Goal: Browse casually

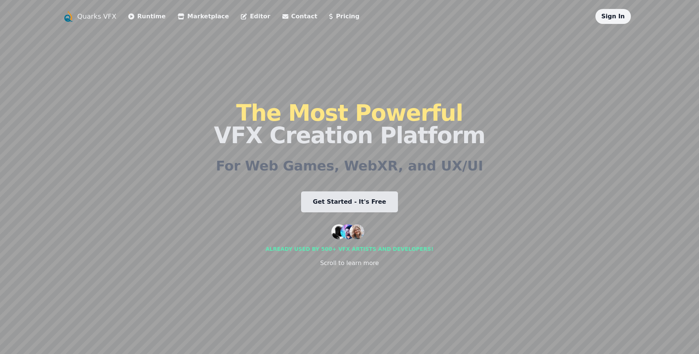
click at [262, 207] on div "The Most Powerful VFX Creation Platform For Web Games, WebXR, and UX/UI Get Sta…" at bounding box center [349, 184] width 271 height 321
click at [373, 197] on link "Get Started - It's Free" at bounding box center [349, 201] width 97 height 21
click at [329, 20] on link "Pricing" at bounding box center [344, 16] width 30 height 9
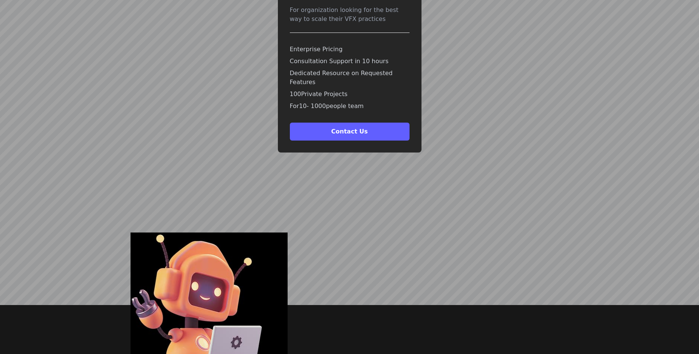
scroll to position [2193, 0]
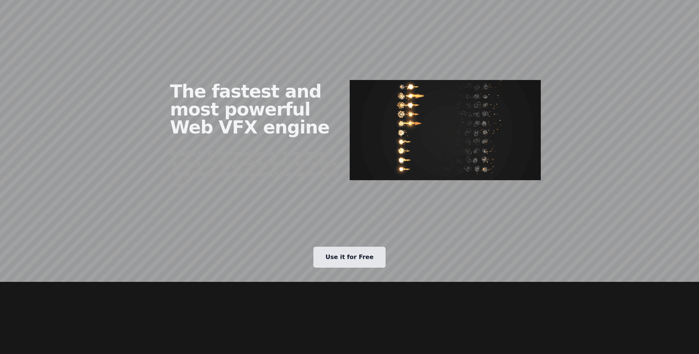
scroll to position [381, 0]
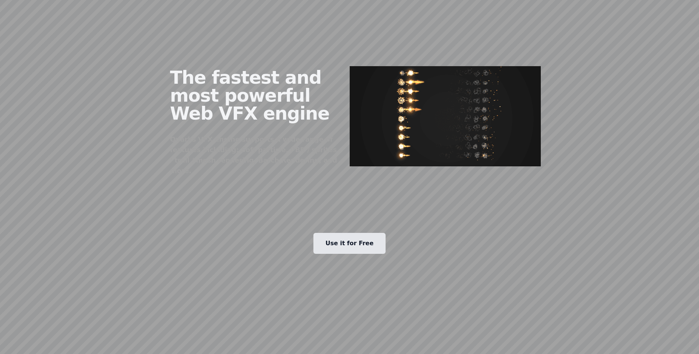
click at [369, 233] on link "Use it for Free" at bounding box center [349, 243] width 72 height 21
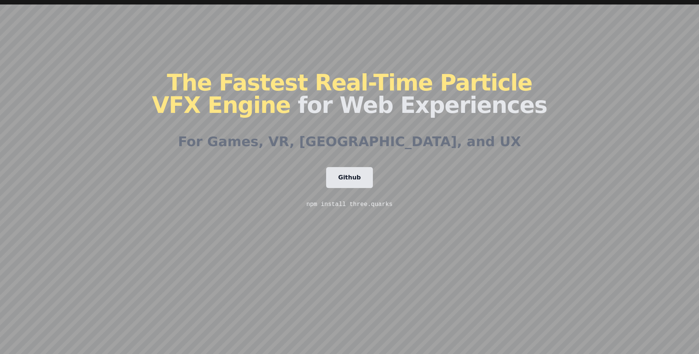
scroll to position [76, 0]
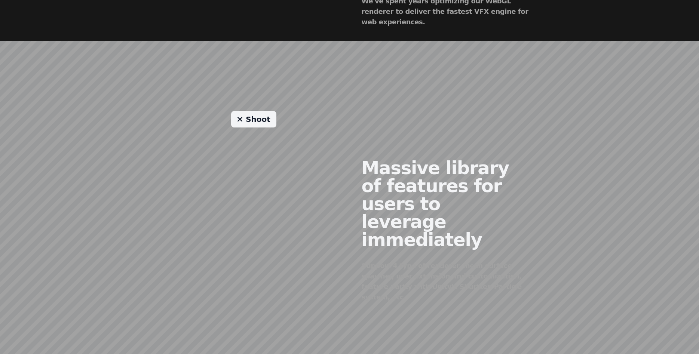
scroll to position [521, 0]
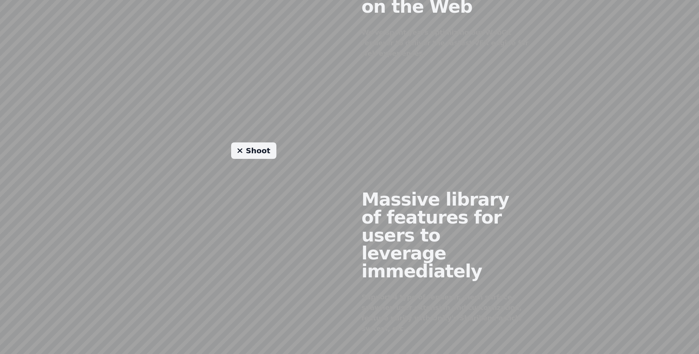
click at [252, 144] on link "Shoot" at bounding box center [253, 150] width 45 height 16
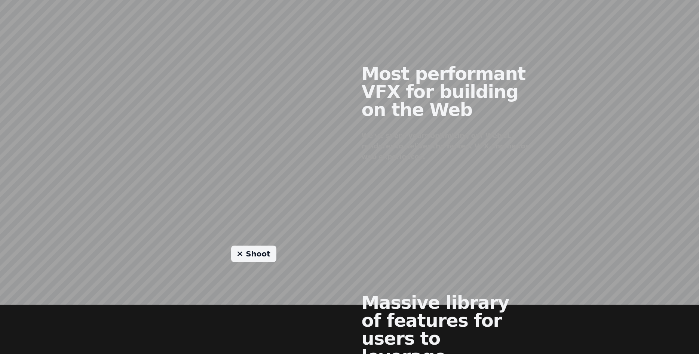
scroll to position [559, 0]
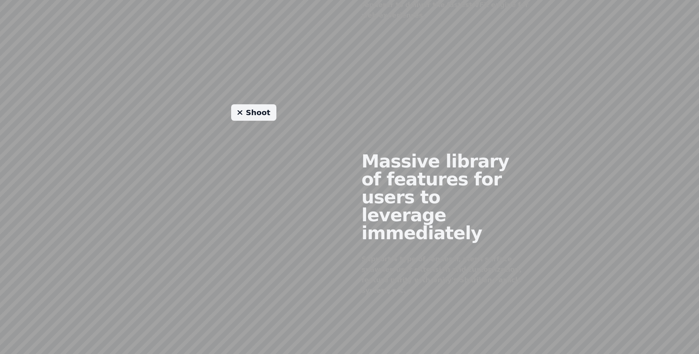
click at [241, 155] on div "Shoot" at bounding box center [253, 217] width 191 height 227
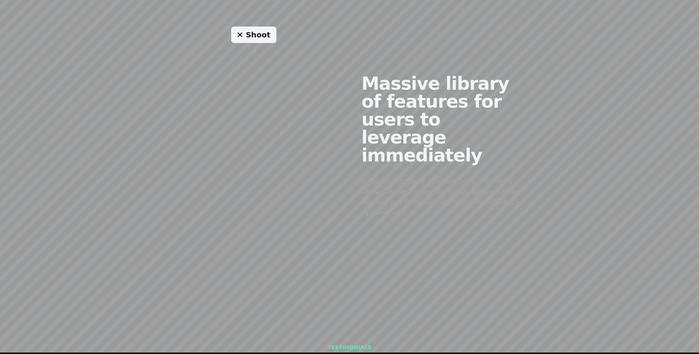
scroll to position [636, 0]
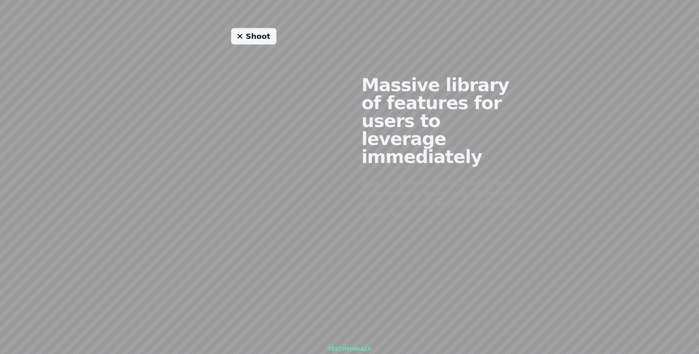
click at [246, 28] on link "Shoot" at bounding box center [253, 36] width 45 height 16
click at [255, 28] on link "Shoot" at bounding box center [253, 36] width 45 height 16
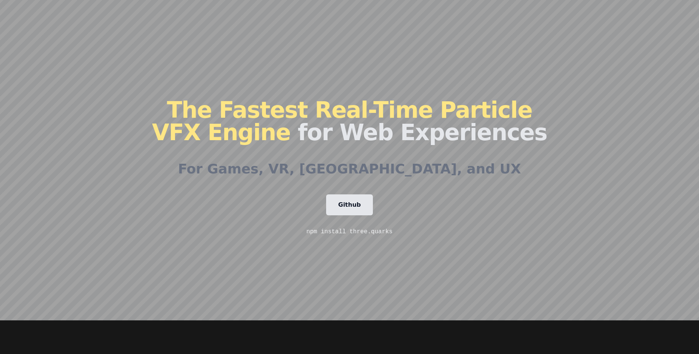
scroll to position [0, 0]
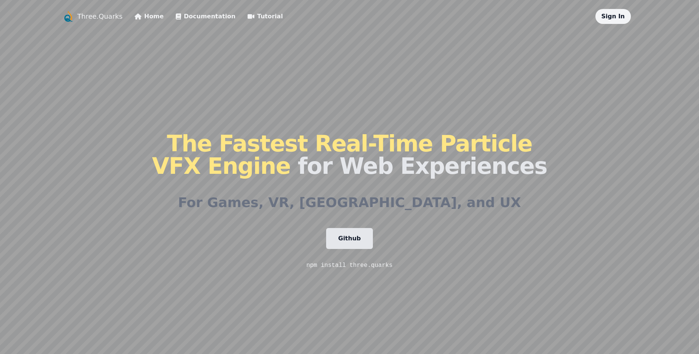
click at [100, 18] on link "Three.Quarks" at bounding box center [99, 16] width 45 height 10
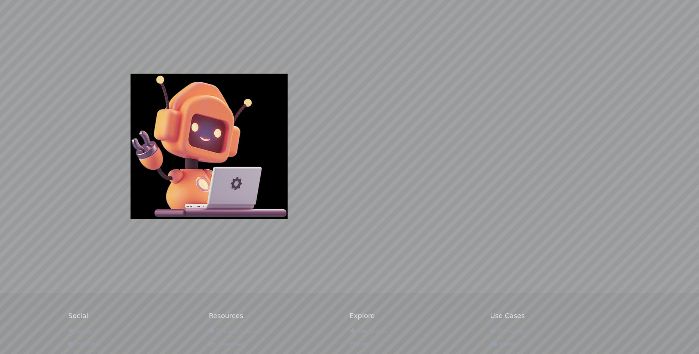
scroll to position [2222, 0]
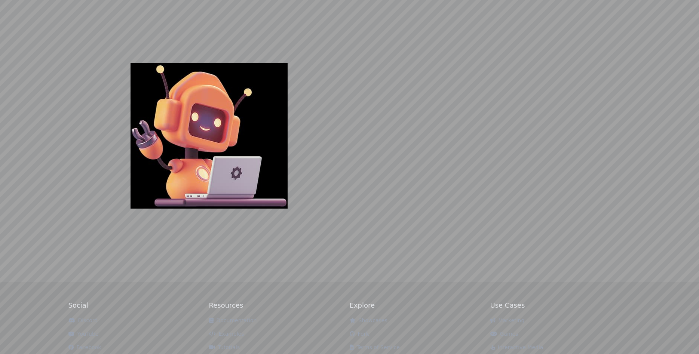
click at [374, 317] on link "Showcases" at bounding box center [369, 320] width 38 height 6
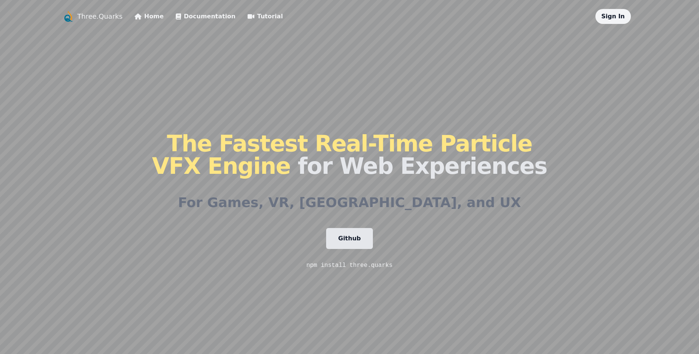
click at [93, 18] on link "Three.Quarks" at bounding box center [99, 16] width 45 height 10
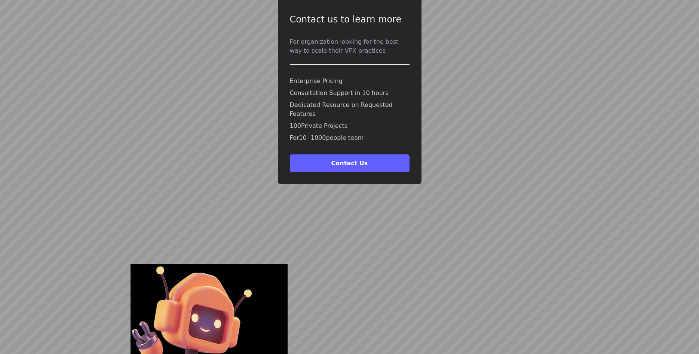
scroll to position [2222, 0]
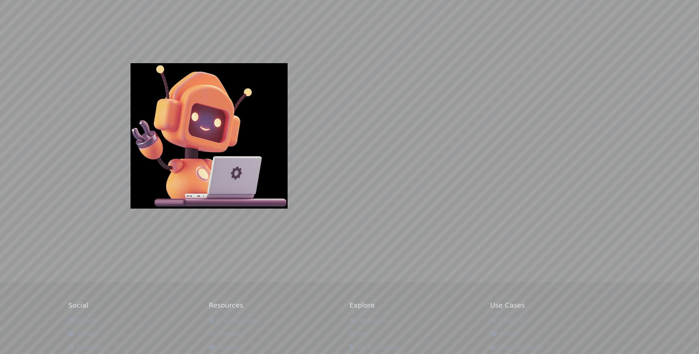
click at [226, 331] on link "Examples" at bounding box center [226, 334] width 35 height 6
click at [366, 317] on ul "Showcases Fork Terms of Service Privacy Policy" at bounding box center [420, 341] width 141 height 48
click at [367, 317] on link "Showcases" at bounding box center [369, 320] width 38 height 6
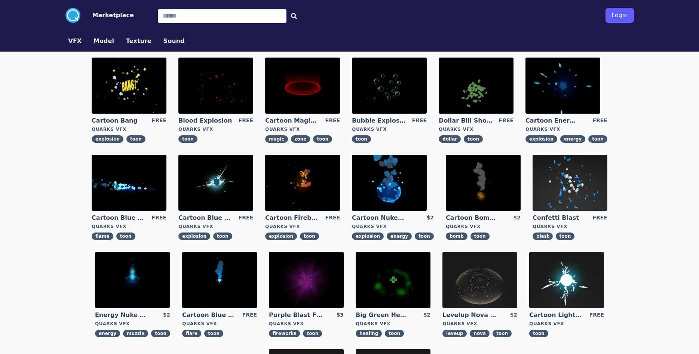
click at [137, 88] on img at bounding box center [129, 86] width 75 height 56
click at [230, 82] on img at bounding box center [215, 86] width 75 height 56
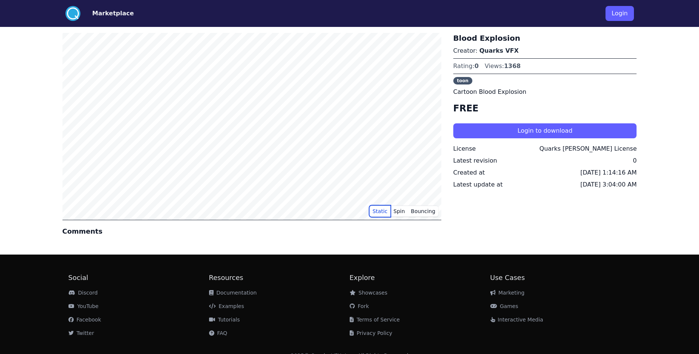
click at [377, 210] on button "Static" at bounding box center [379, 211] width 21 height 11
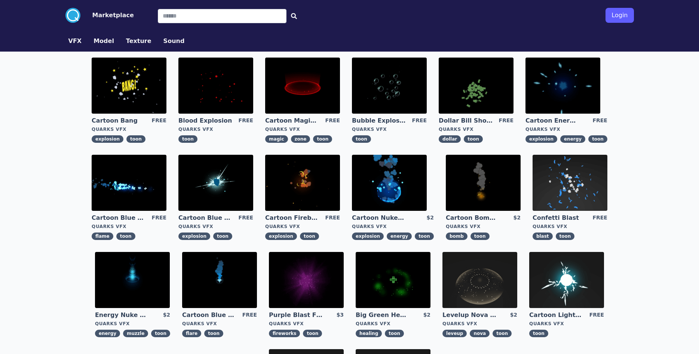
click at [301, 105] on img at bounding box center [302, 86] width 75 height 56
click at [153, 78] on img at bounding box center [129, 86] width 75 height 56
click at [390, 178] on img at bounding box center [389, 183] width 75 height 56
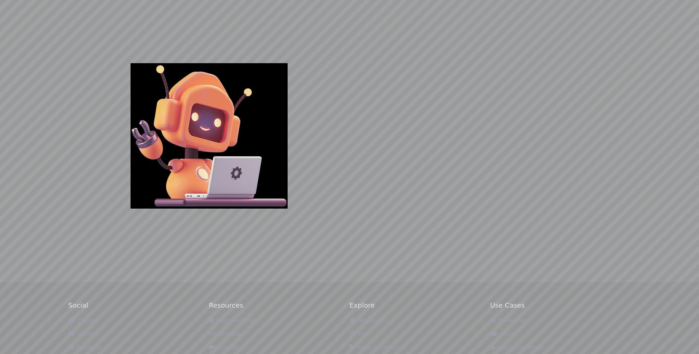
scroll to position [2222, 0]
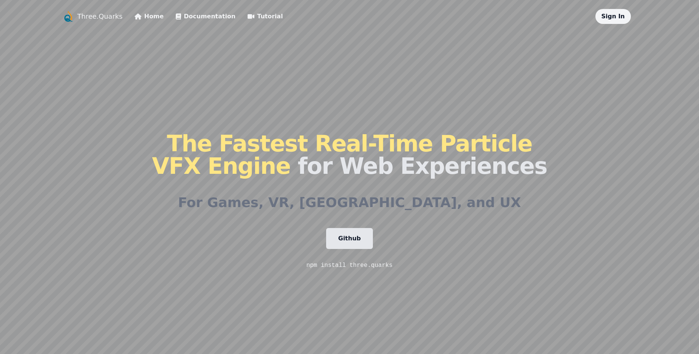
drag, startPoint x: 500, startPoint y: 49, endPoint x: 486, endPoint y: 76, distance: 30.9
